Goal: Task Accomplishment & Management: Use online tool/utility

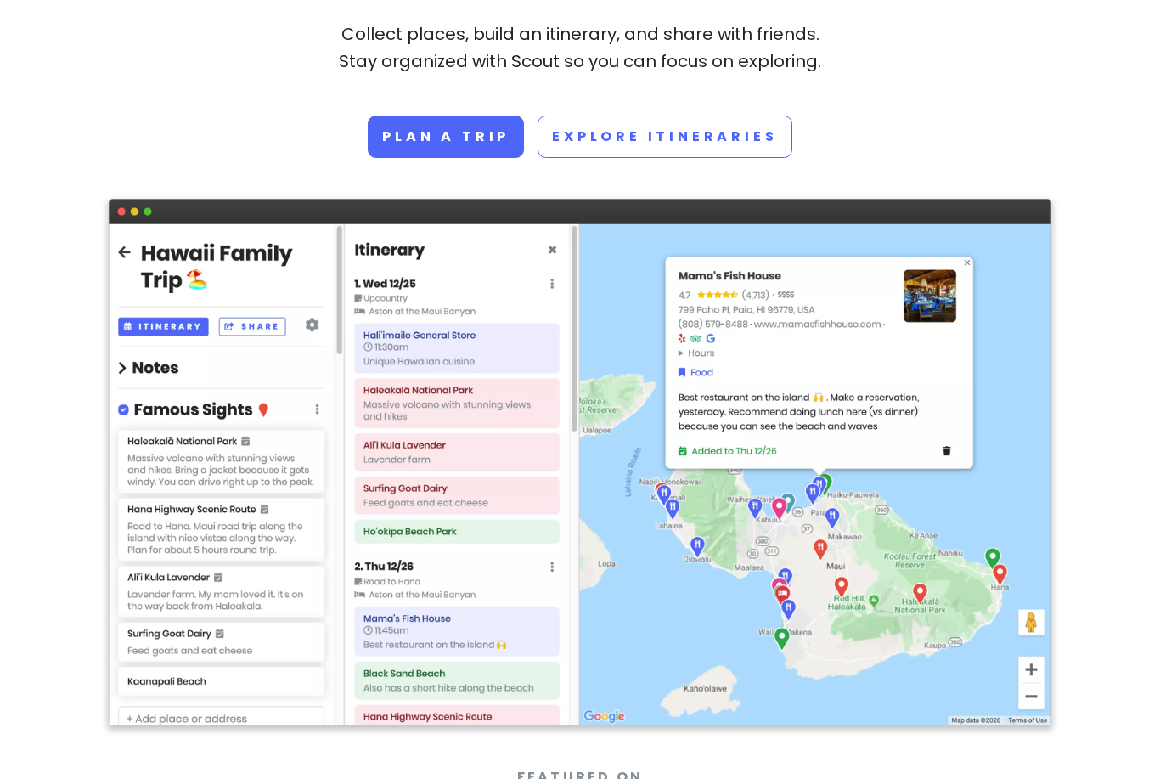
scroll to position [522, 0]
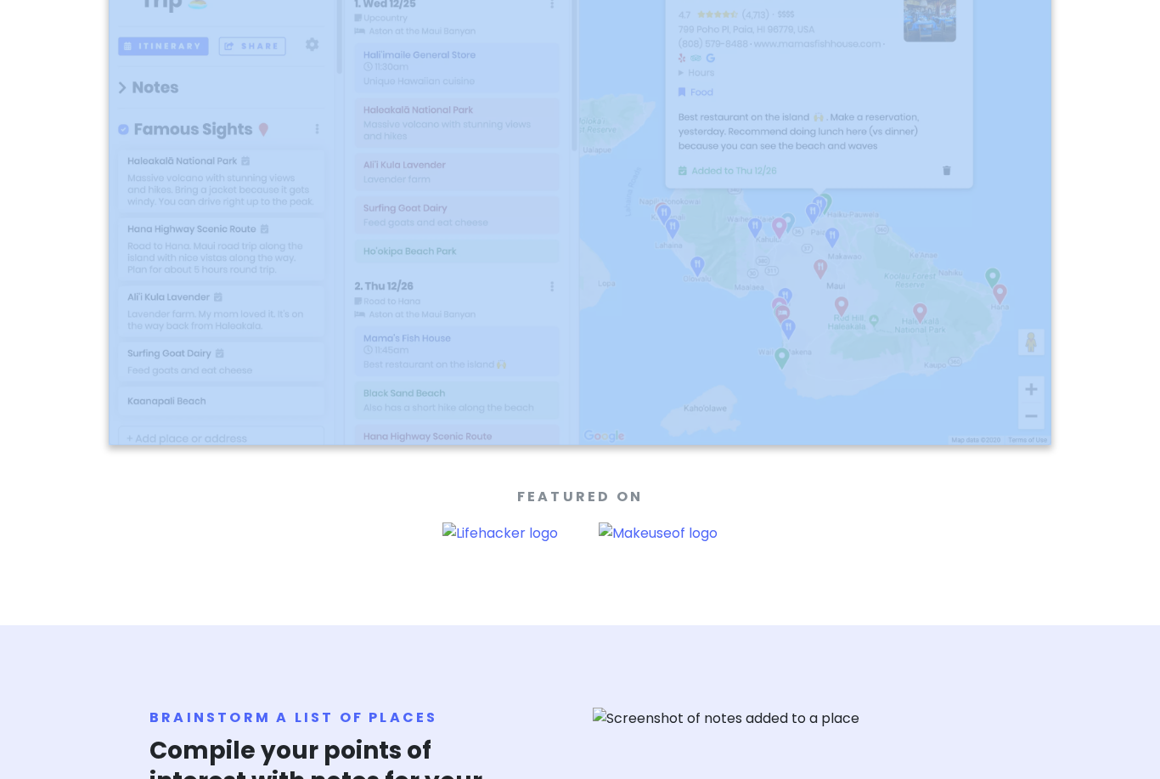
click at [990, 520] on div "Featured On" at bounding box center [580, 515] width 943 height 58
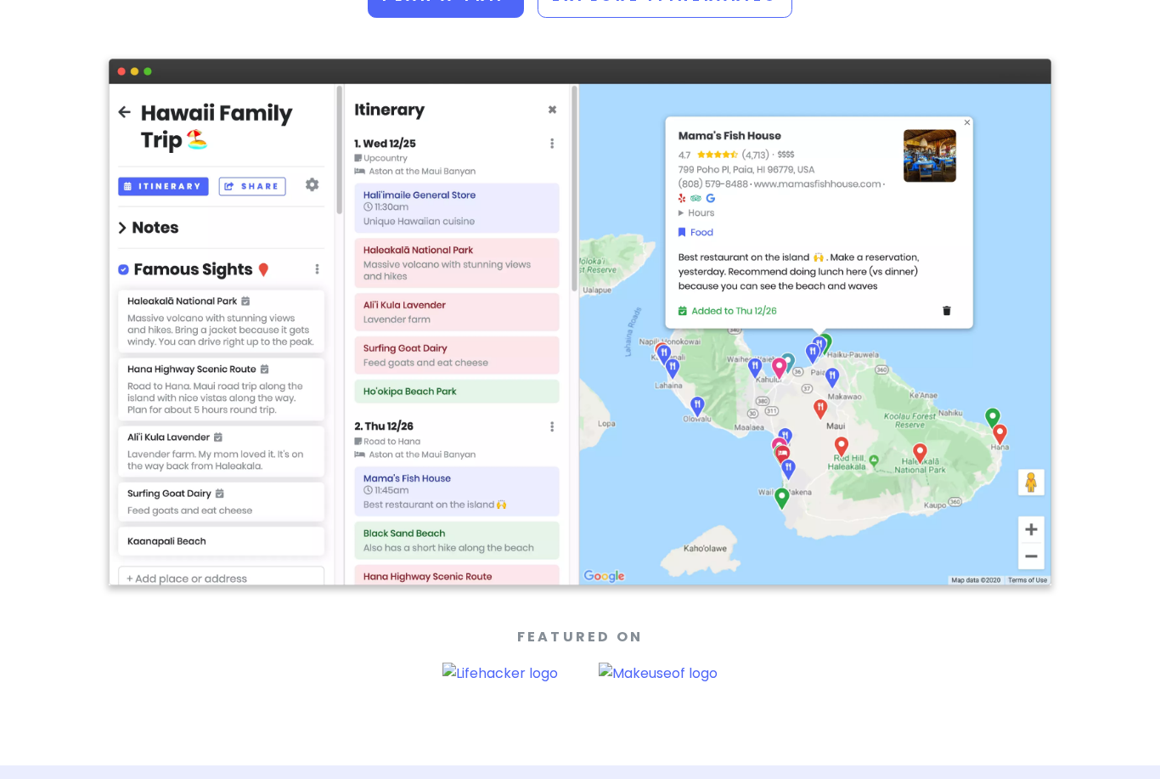
scroll to position [0, 0]
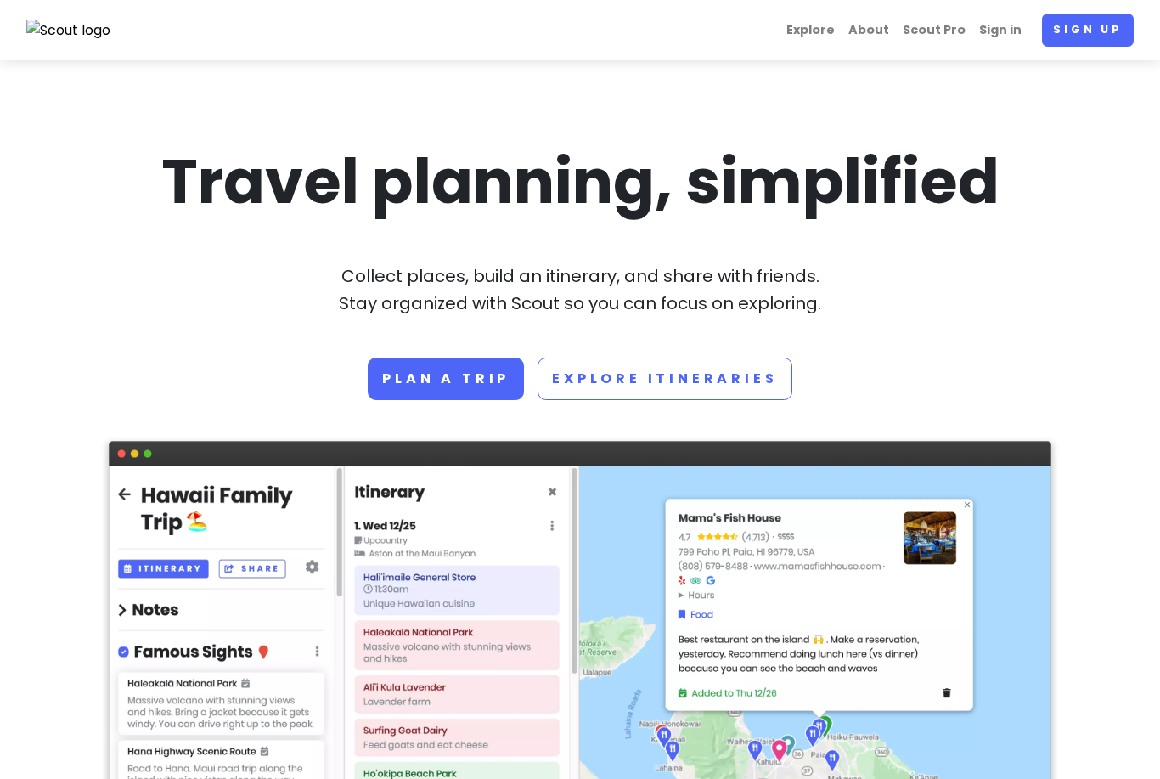
click at [443, 370] on link "Plan a trip" at bounding box center [446, 379] width 156 height 42
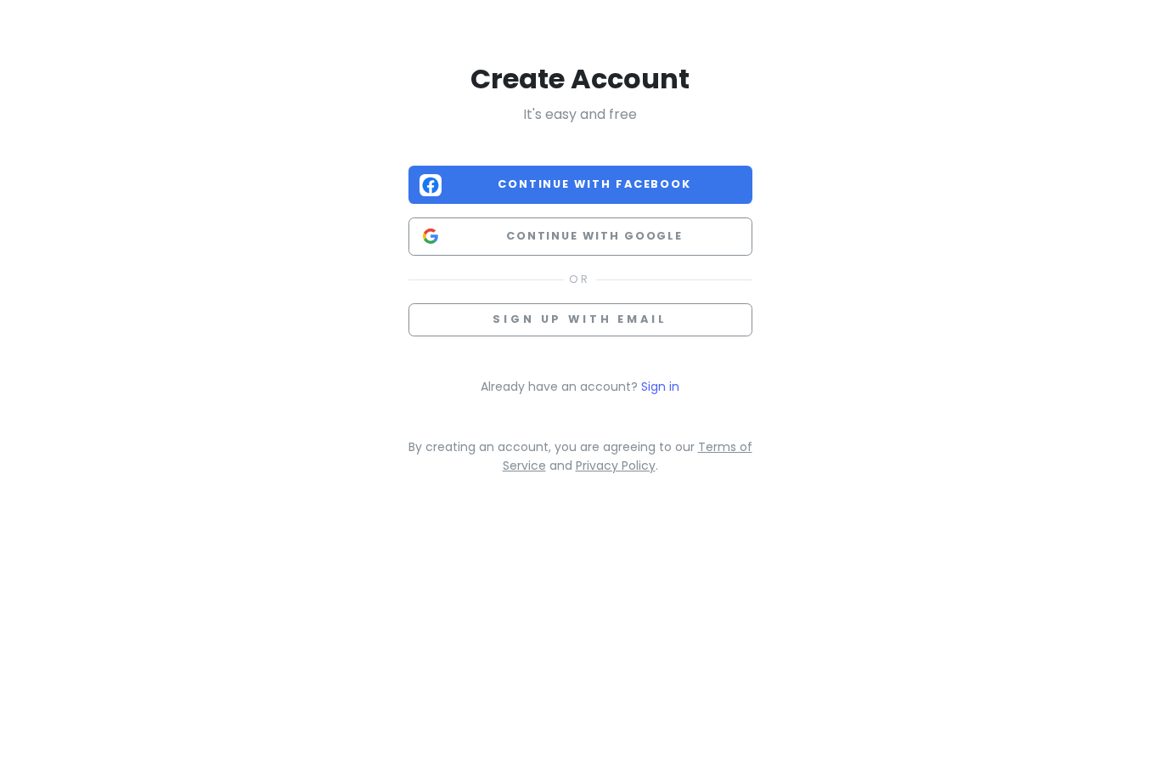
click at [665, 228] on span "Continue with Google" at bounding box center [594, 236] width 293 height 17
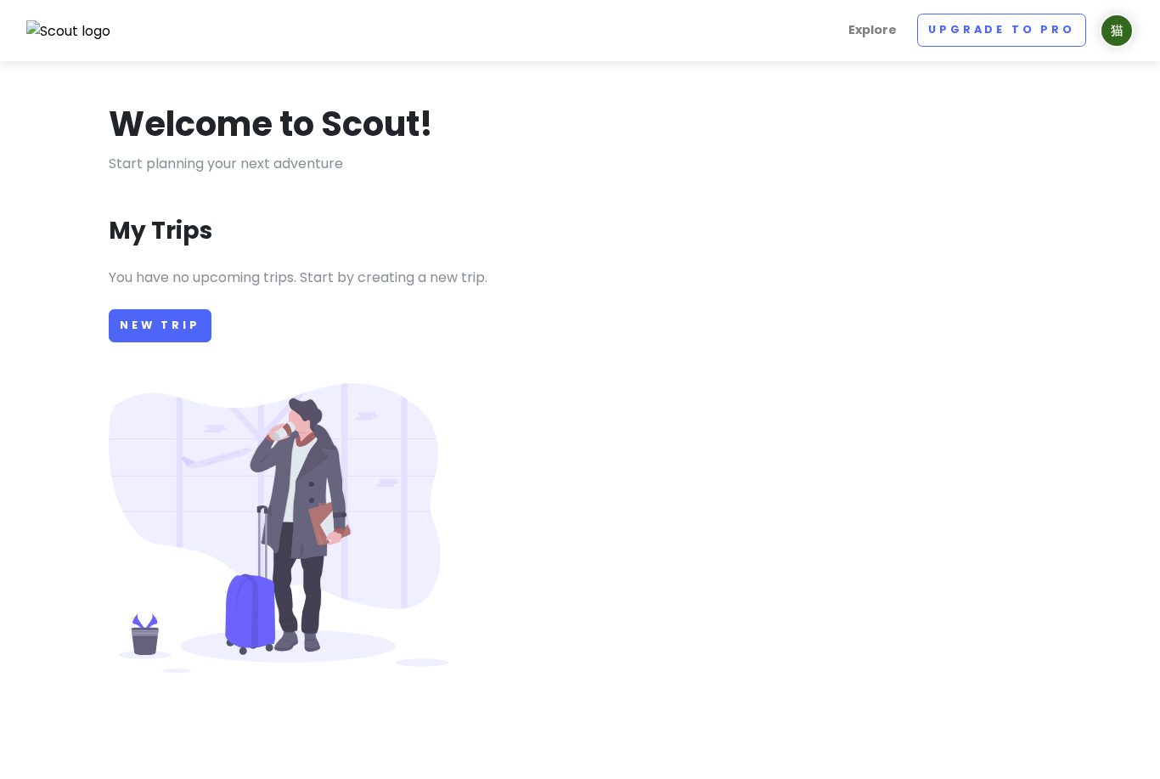
click at [161, 331] on link "New Trip" at bounding box center [160, 325] width 103 height 33
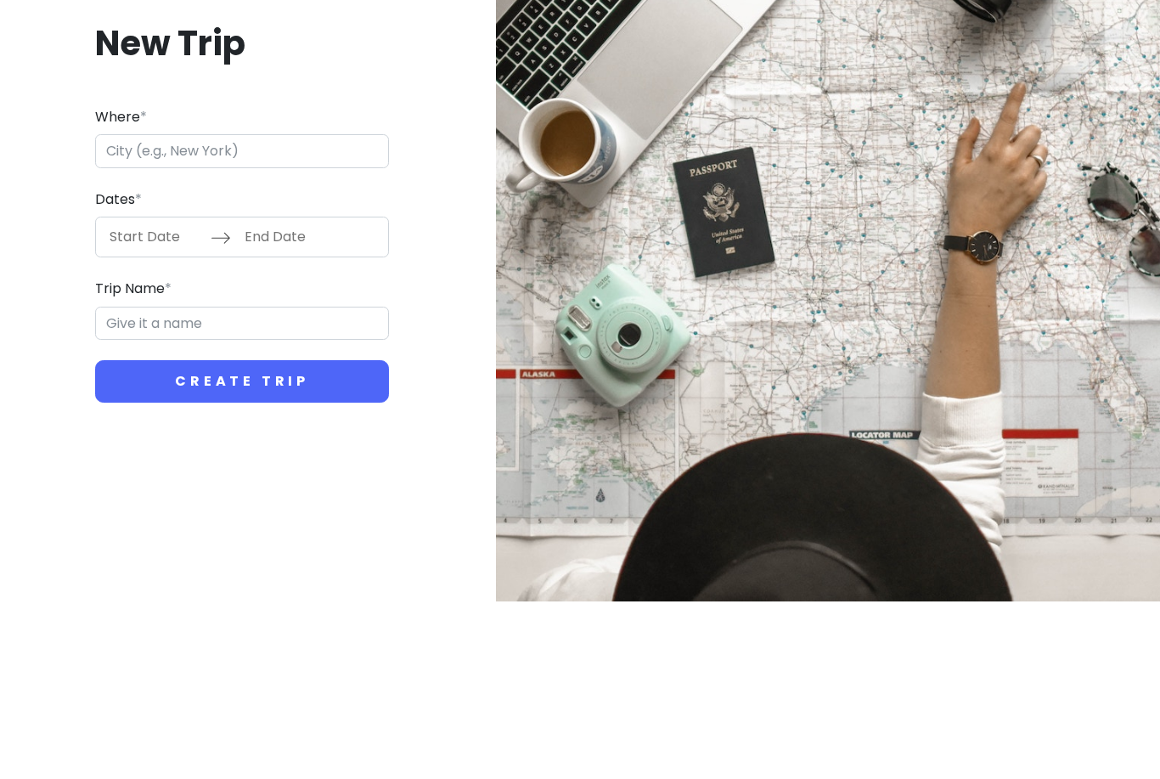
scroll to position [54, 0]
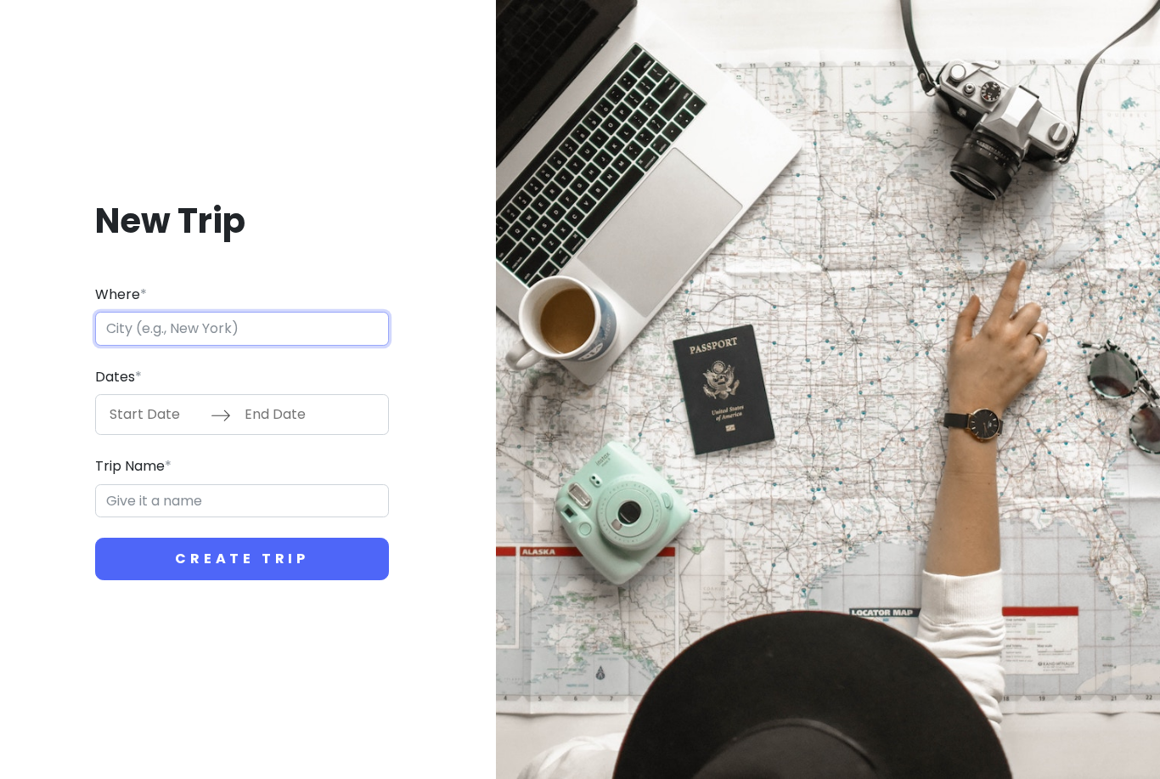
click at [332, 312] on input "Where *" at bounding box center [242, 329] width 294 height 34
click at [159, 538] on button "Create Trip" at bounding box center [242, 559] width 294 height 42
click at [110, 395] on input "Start Date" at bounding box center [155, 414] width 110 height 39
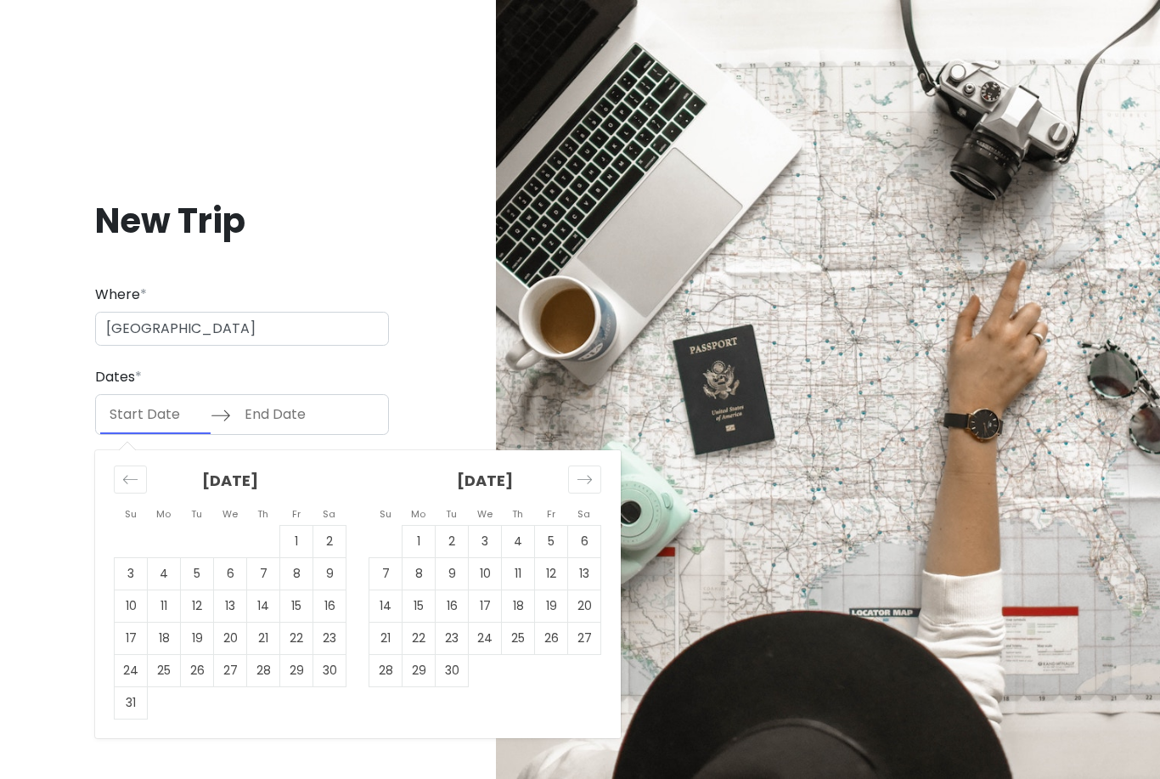
type input "日本东京都东京"
type input "东京 Trip"
click at [257, 624] on td "21" at bounding box center [263, 639] width 33 height 32
type input "08/21/2025"
click at [382, 655] on td "28" at bounding box center [385, 671] width 33 height 32
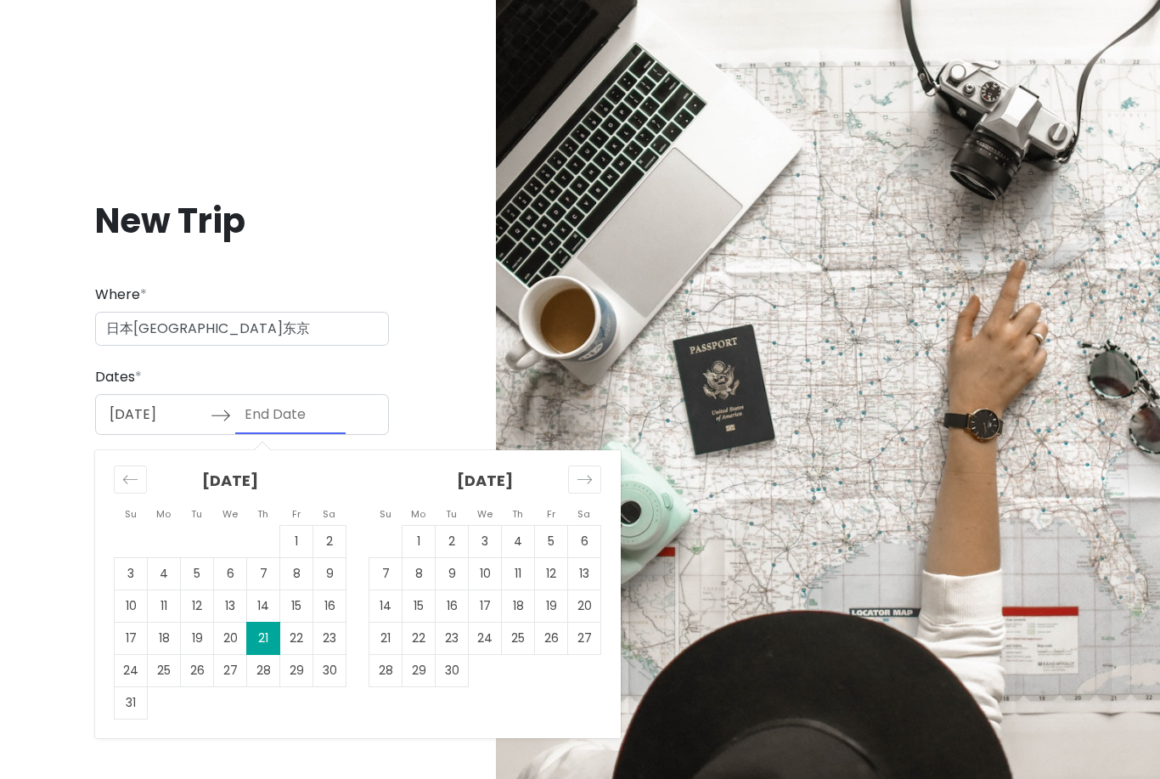
type input "09/28/2025"
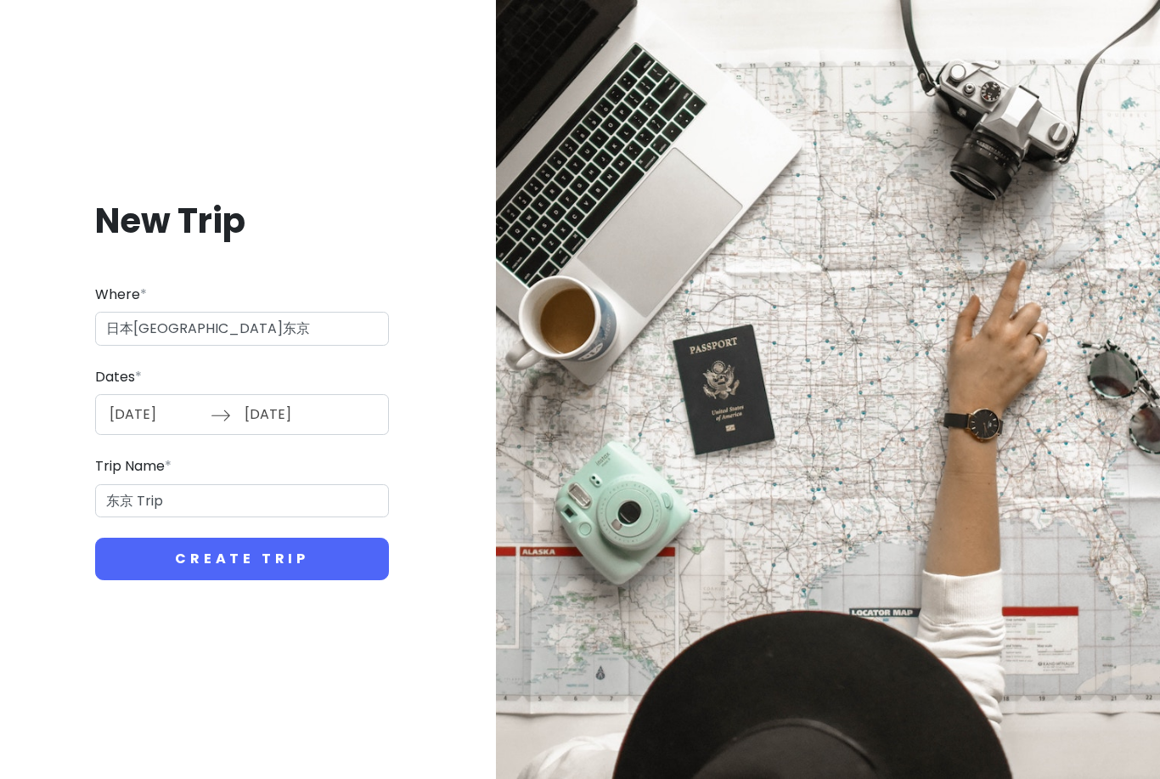
click at [161, 538] on button "Create Trip" at bounding box center [242, 559] width 294 height 42
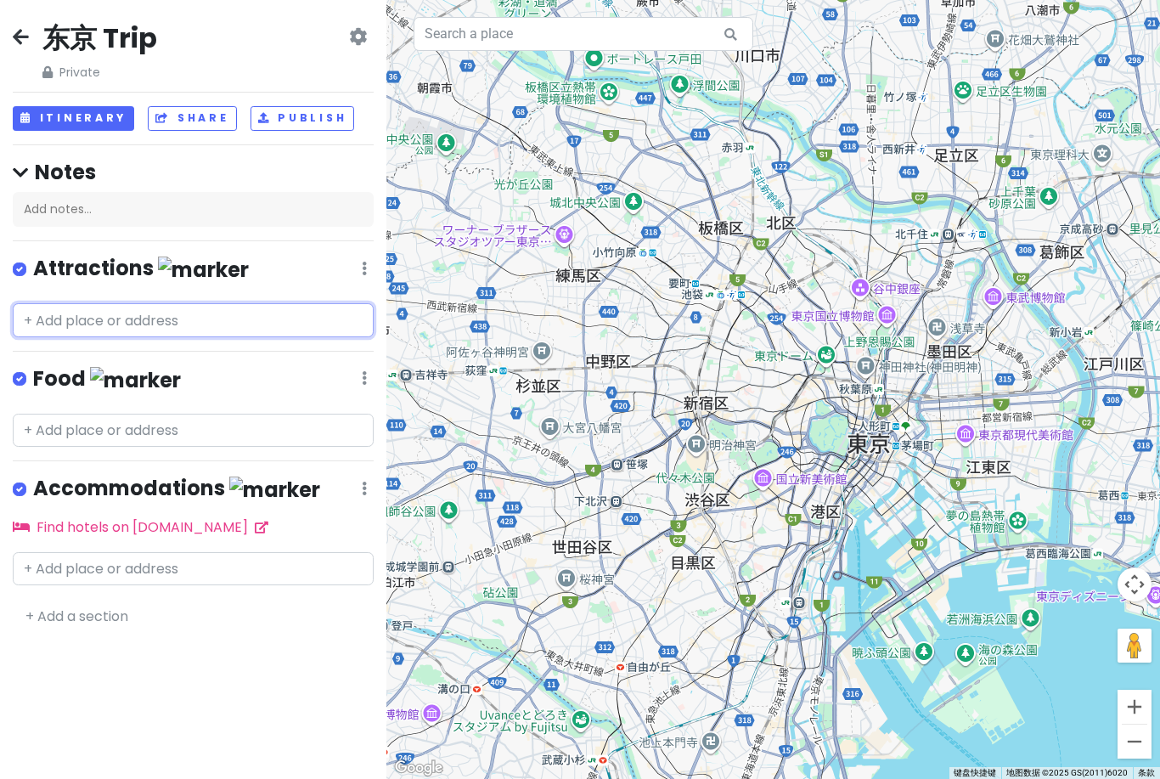
click at [232, 315] on input "text" at bounding box center [193, 320] width 361 height 34
click at [75, 164] on h4 "Notes" at bounding box center [193, 172] width 361 height 26
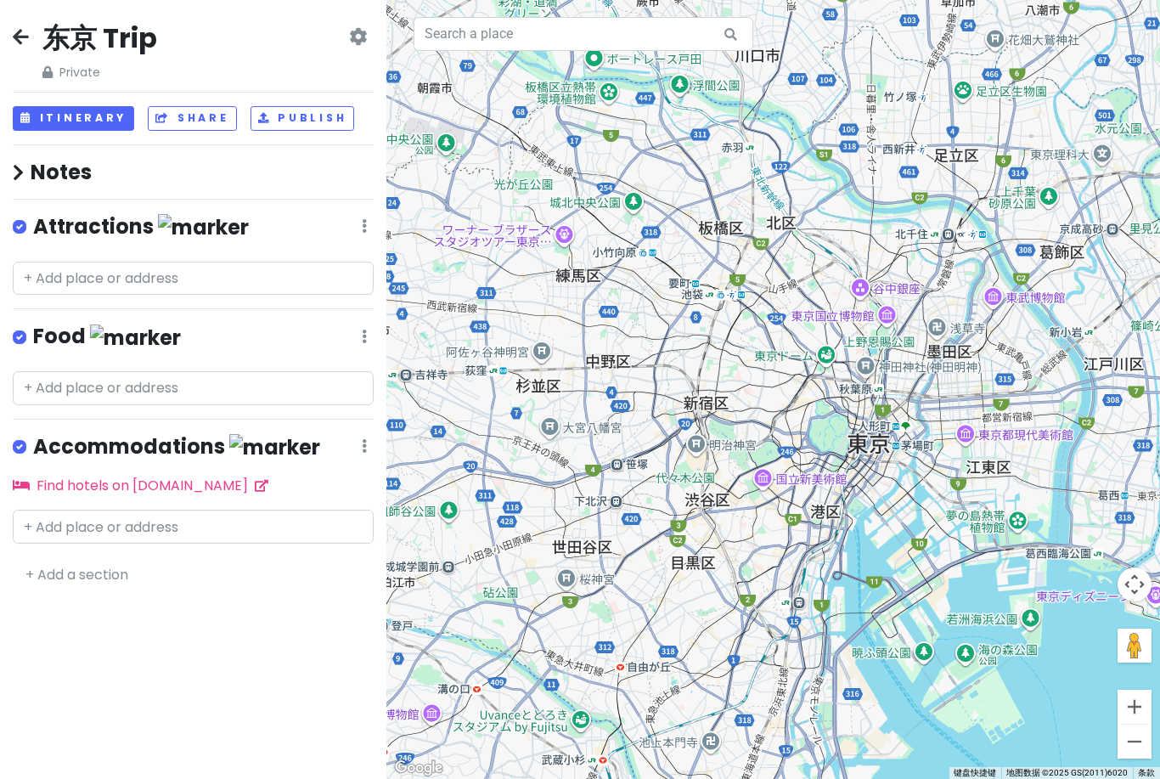
click at [85, 165] on h4 "Notes" at bounding box center [193, 172] width 361 height 26
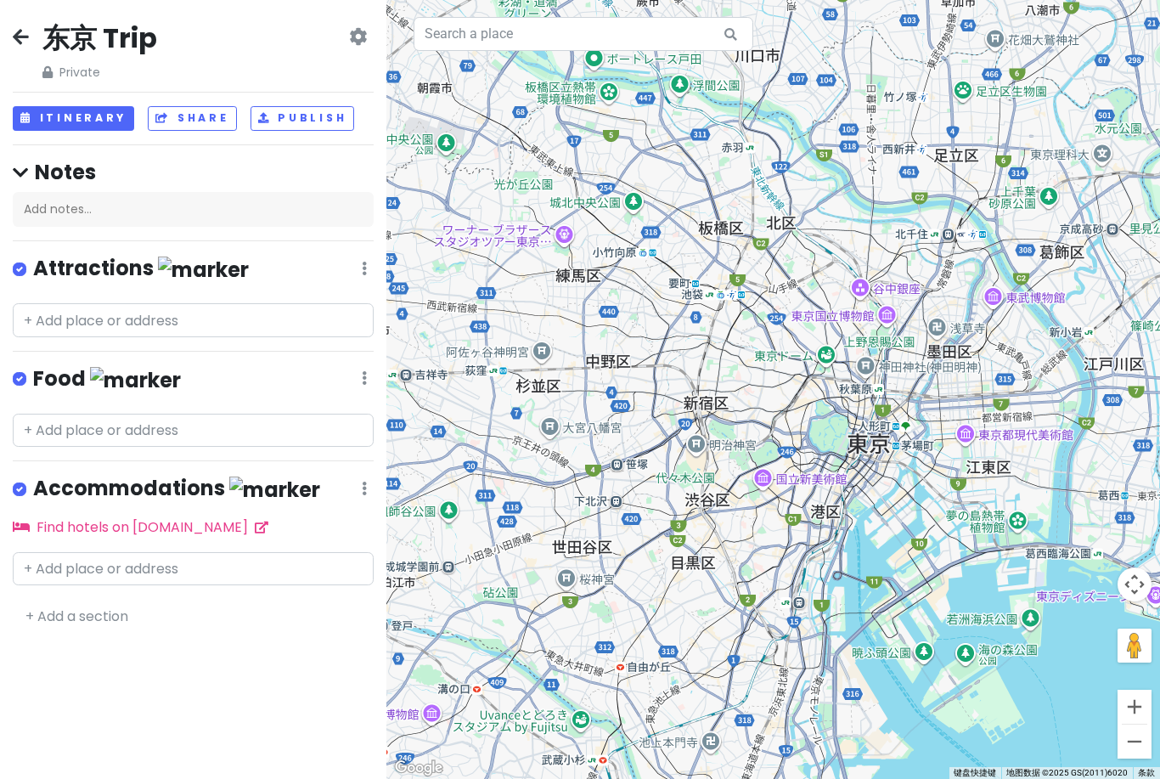
click at [369, 256] on div "Attractions Edit Reorder Delete List" at bounding box center [193, 272] width 361 height 35
click at [362, 269] on icon at bounding box center [364, 269] width 5 height 14
click at [318, 302] on link "Edit" at bounding box center [314, 319] width 136 height 41
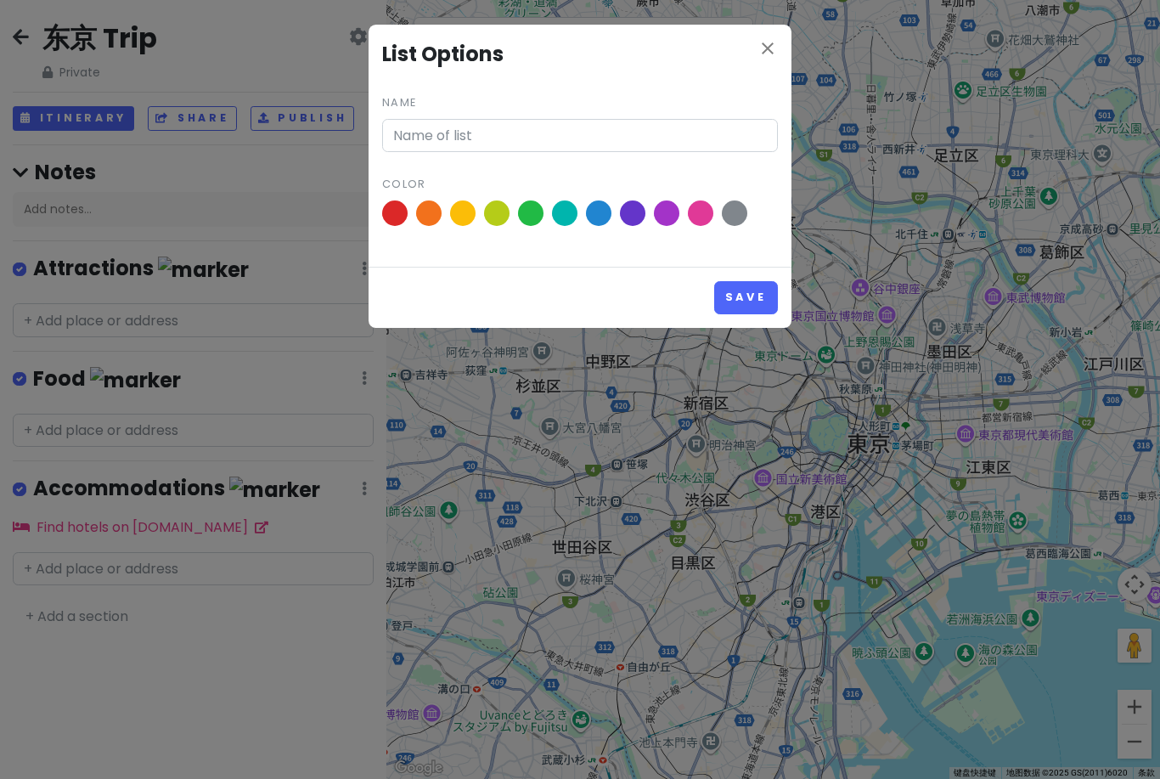
type input "Attractions"
click at [745, 297] on button "Save" at bounding box center [746, 297] width 64 height 33
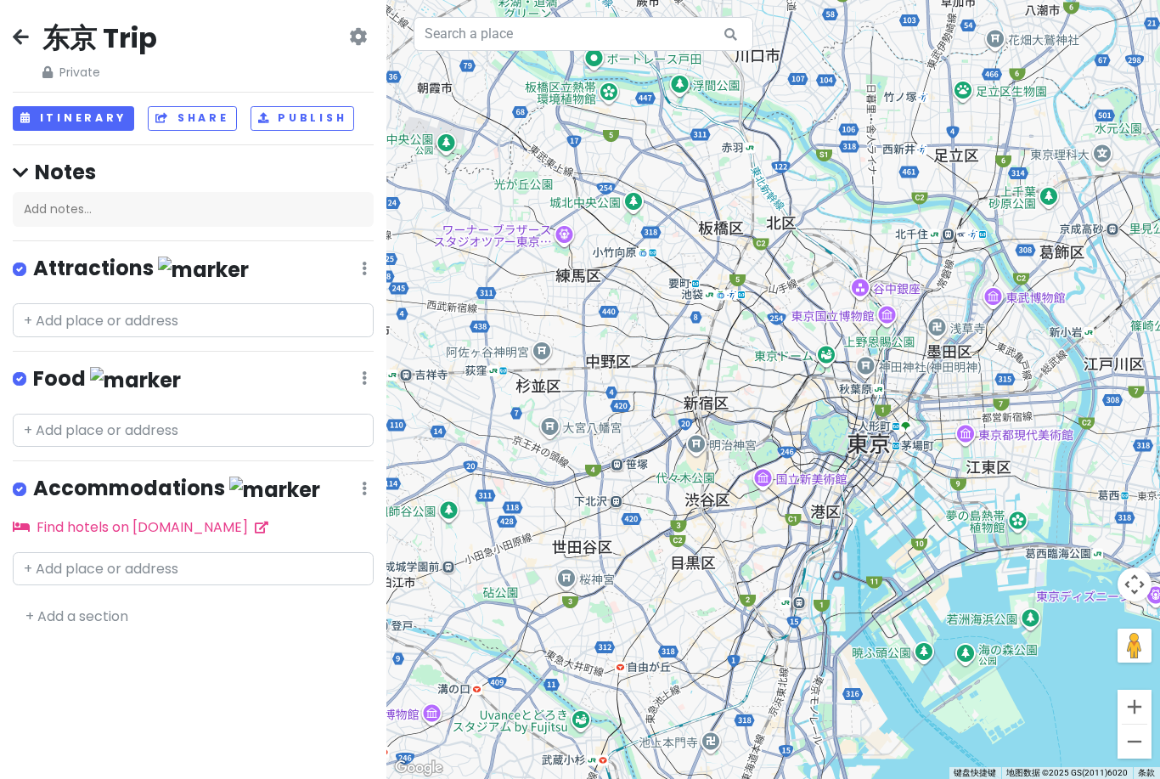
click at [358, 267] on div "Attractions Edit Reorder Delete List" at bounding box center [193, 272] width 361 height 35
click at [363, 262] on icon at bounding box center [364, 269] width 5 height 14
click at [321, 303] on link "Edit" at bounding box center [314, 319] width 136 height 41
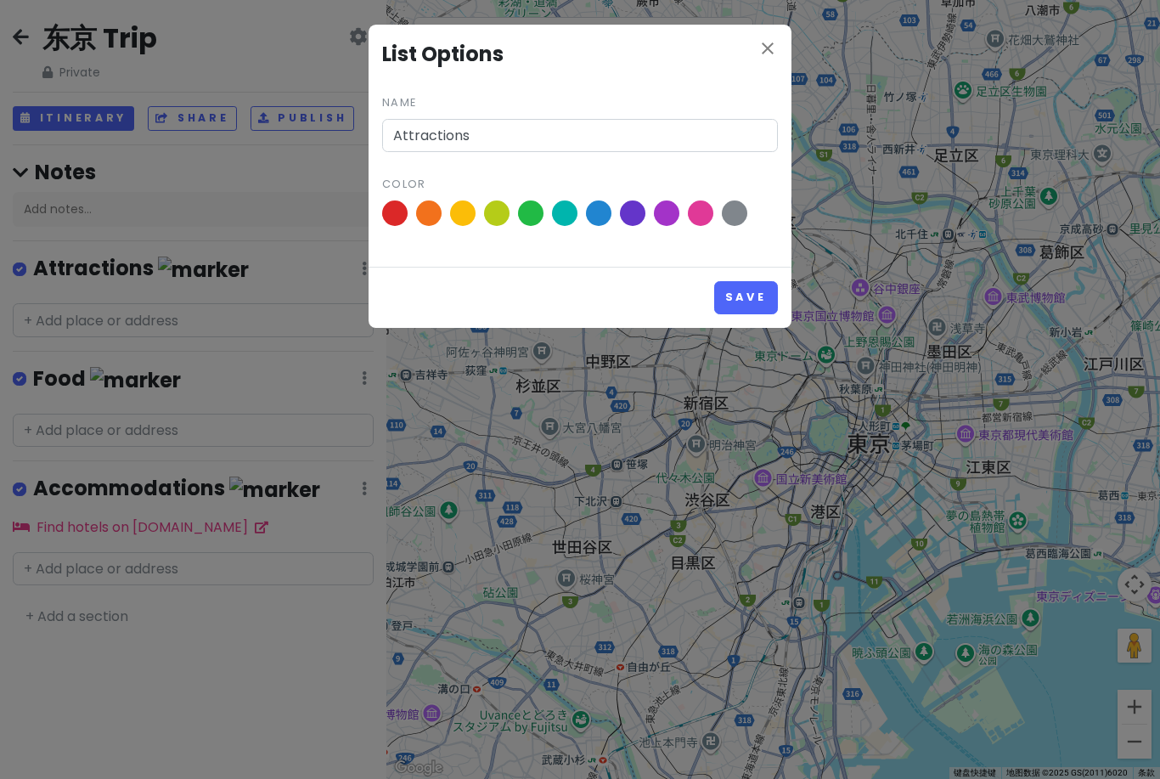
click at [439, 206] on span at bounding box center [428, 212] width 25 height 25
click at [0, 0] on input "radio" at bounding box center [0, 0] width 0 height 0
click at [768, 299] on button "Save" at bounding box center [746, 297] width 64 height 33
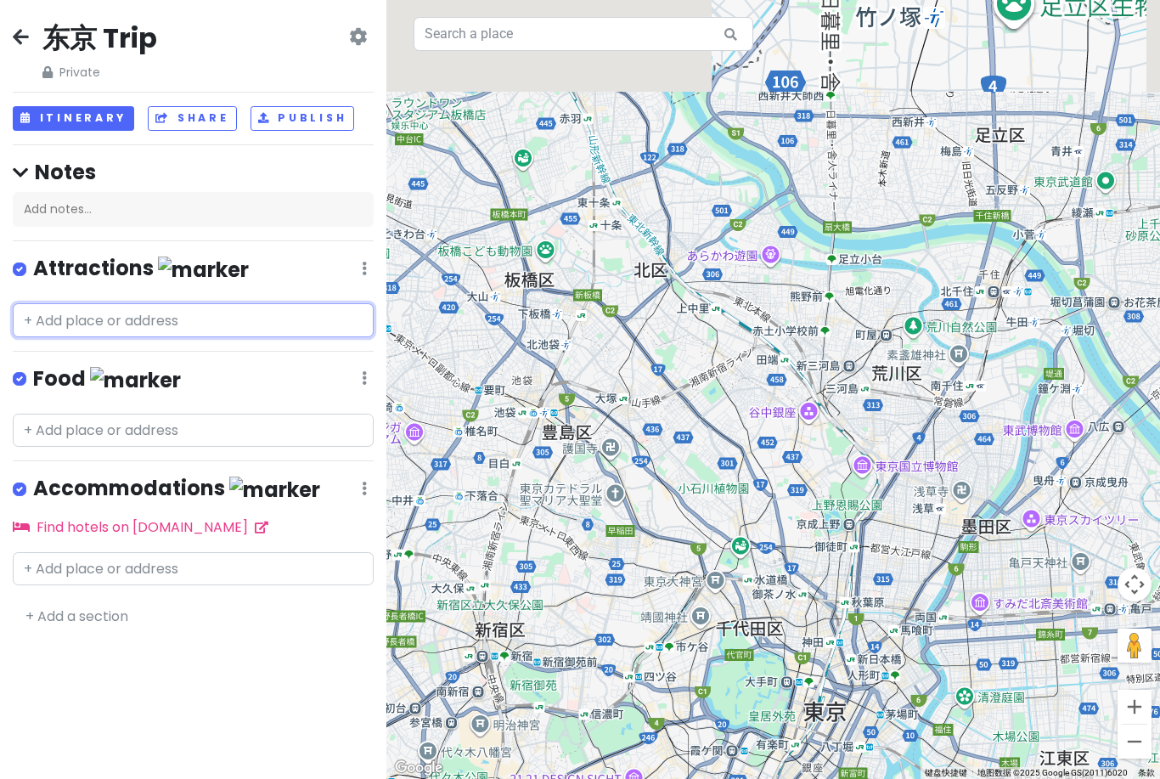
click at [188, 310] on input "text" at bounding box center [193, 320] width 361 height 34
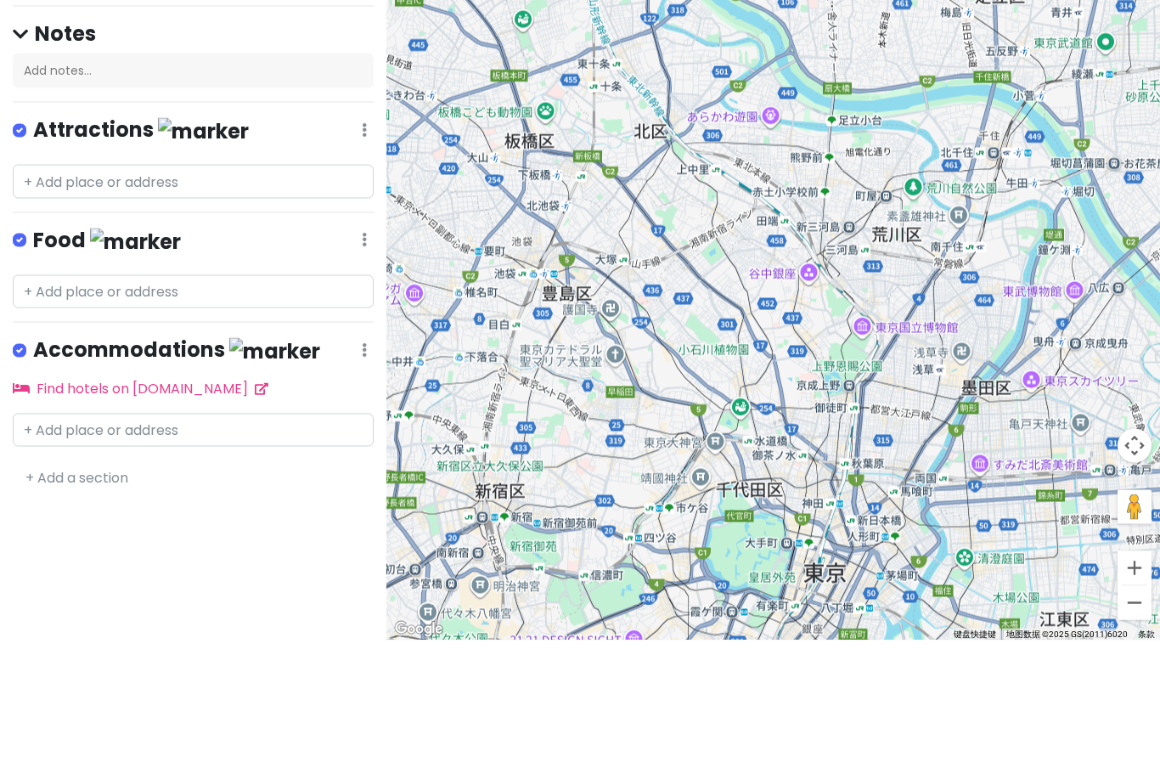
scroll to position [54, 0]
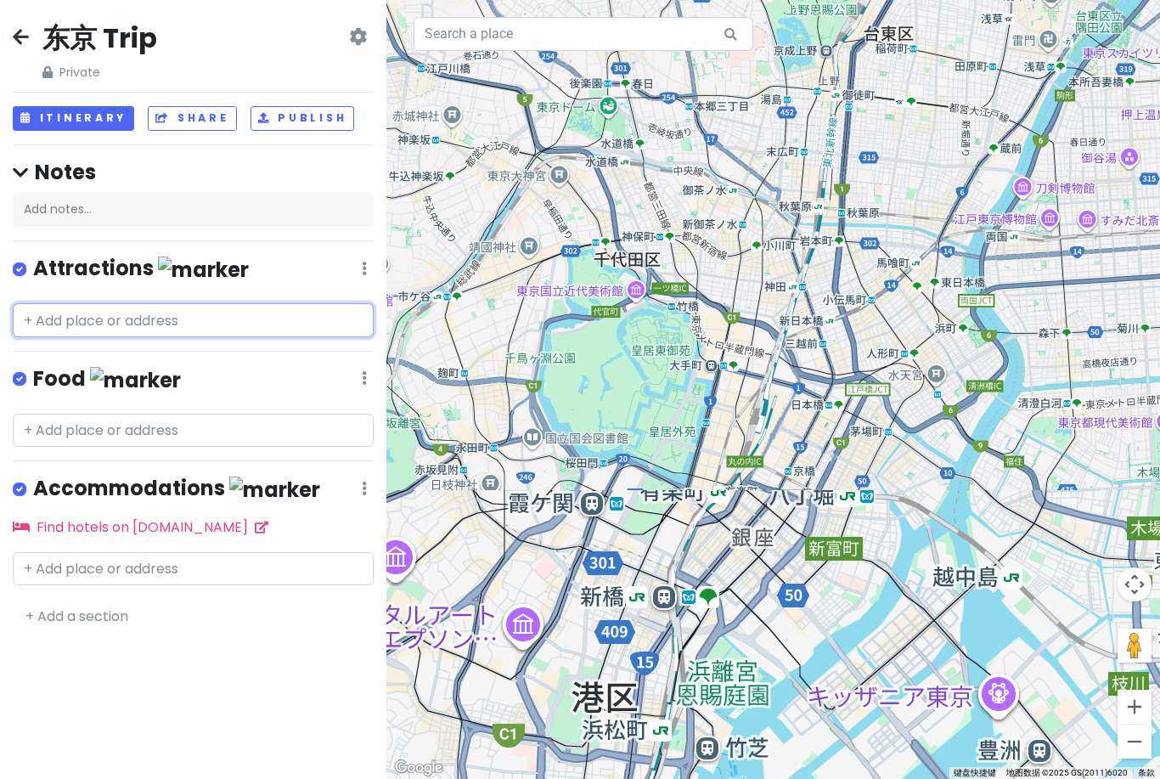
click at [268, 303] on input "text" at bounding box center [193, 320] width 361 height 34
